Goal: Task Accomplishment & Management: Manage account settings

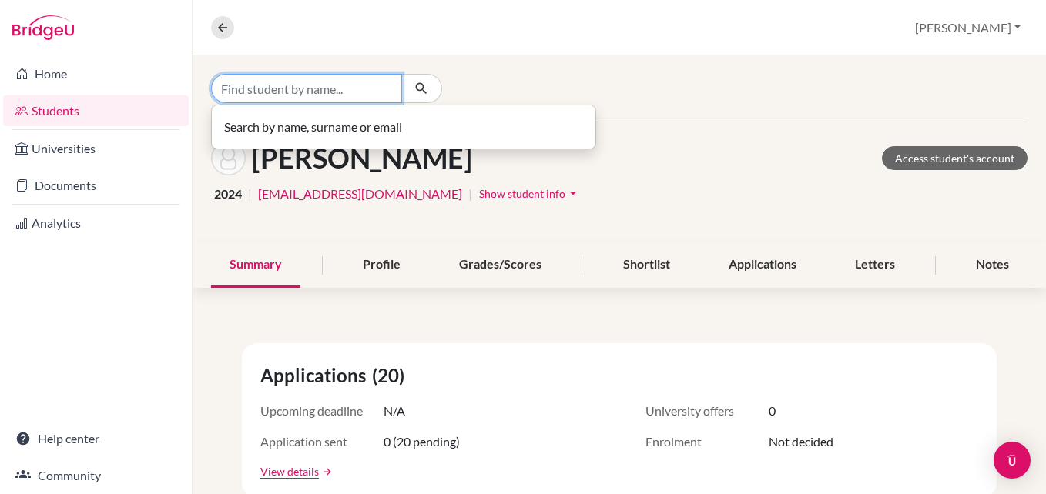
click at [261, 93] on input "Find student by name..." at bounding box center [306, 88] width 191 height 29
type input "[PERSON_NAME]"
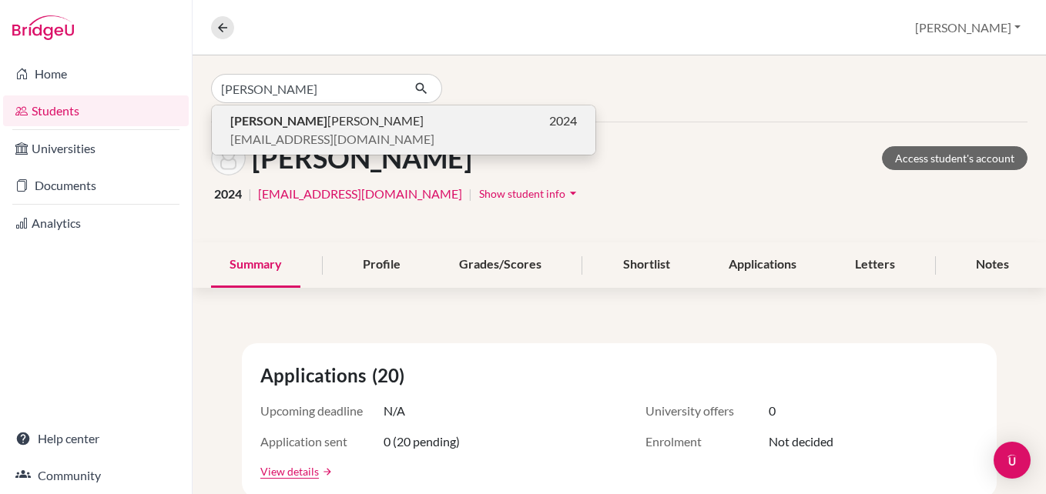
click at [294, 122] on span "[PERSON_NAME]" at bounding box center [326, 121] width 193 height 18
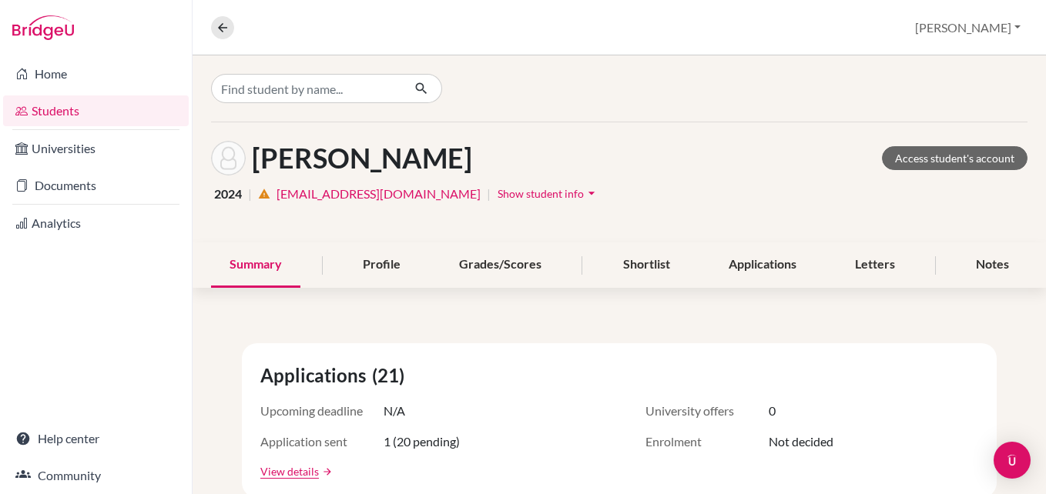
click at [382, 192] on link "[EMAIL_ADDRESS][DOMAIN_NAME]" at bounding box center [378, 194] width 204 height 18
click at [497, 192] on span "Show student info" at bounding box center [540, 193] width 86 height 13
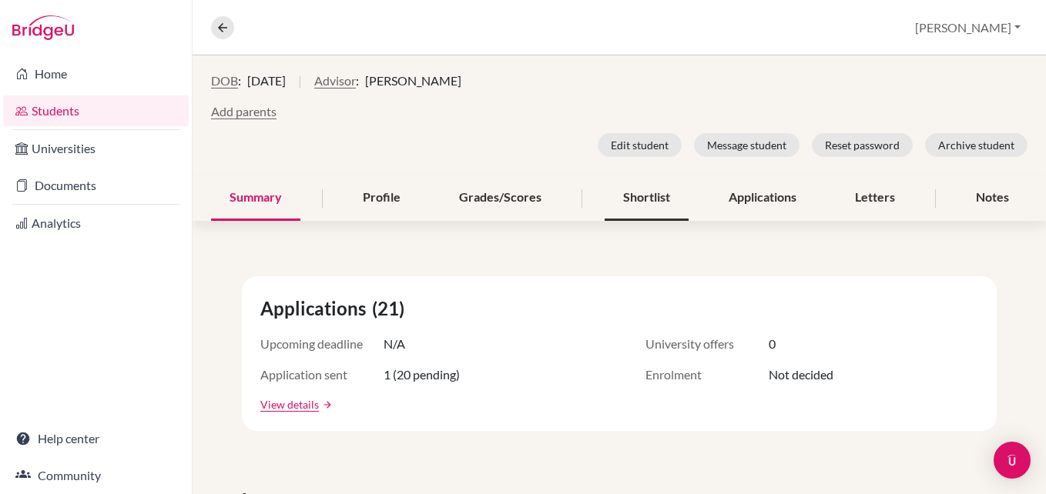
scroll to position [154, 0]
click at [638, 146] on button "Edit student" at bounding box center [639, 144] width 84 height 24
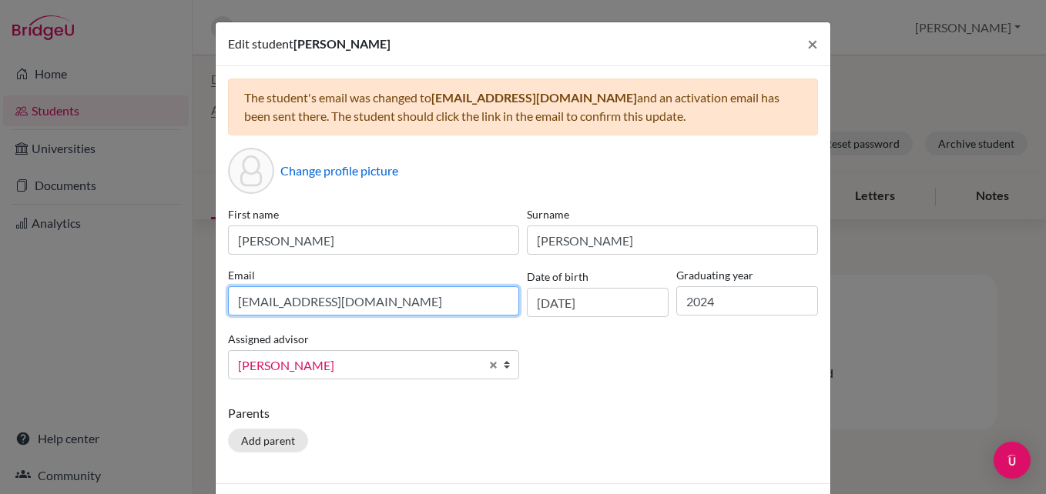
drag, startPoint x: 369, startPoint y: 304, endPoint x: 218, endPoint y: 311, distance: 151.1
click at [224, 311] on div "Email [EMAIL_ADDRESS][DOMAIN_NAME]" at bounding box center [373, 292] width 299 height 50
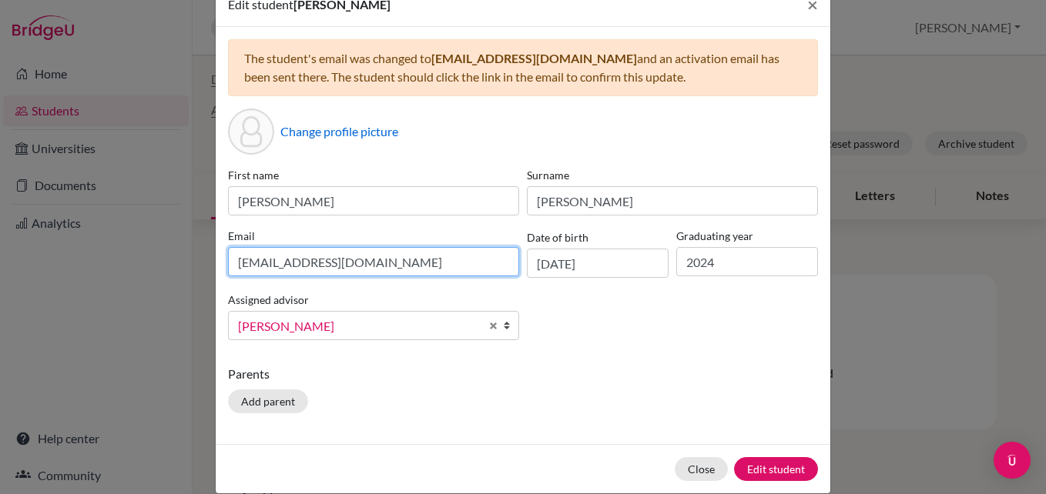
scroll to position [61, 0]
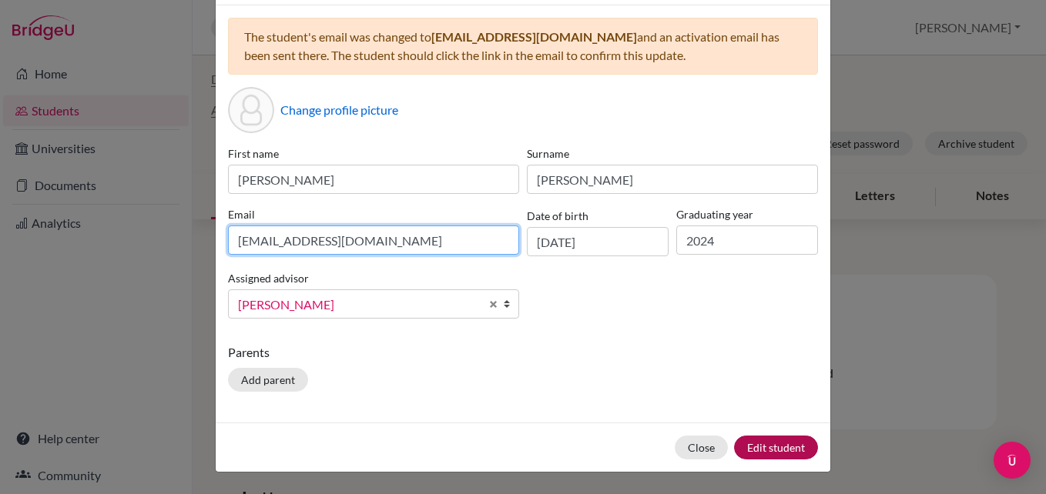
type input "[EMAIL_ADDRESS][DOMAIN_NAME]"
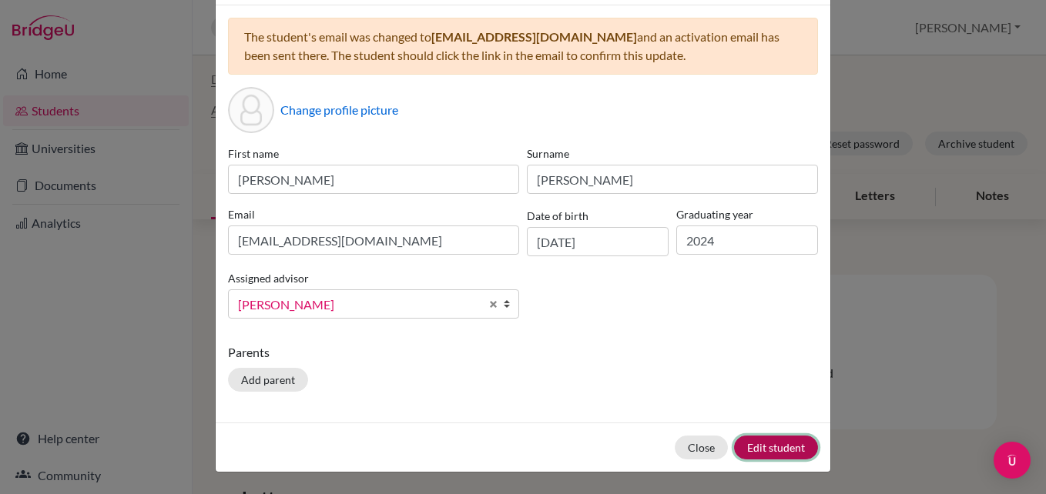
click at [773, 454] on button "Edit student" at bounding box center [776, 448] width 84 height 24
